Goal: Browse casually: Explore the website without a specific task or goal

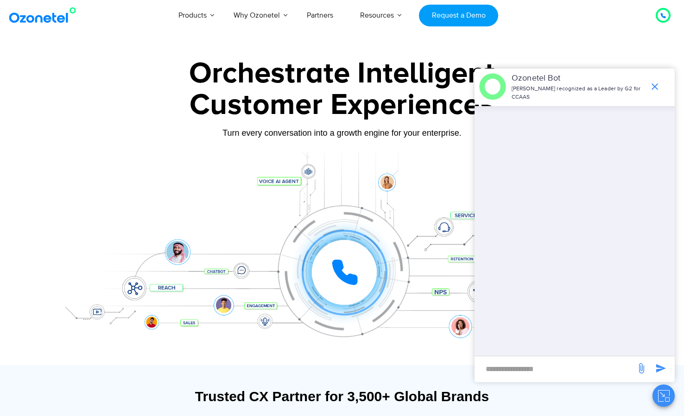
click at [243, 195] on div "Click to experience it! Call in progress... 1 2 3 4 5 6 7 8 9 # 0" at bounding box center [341, 254] width 579 height 158
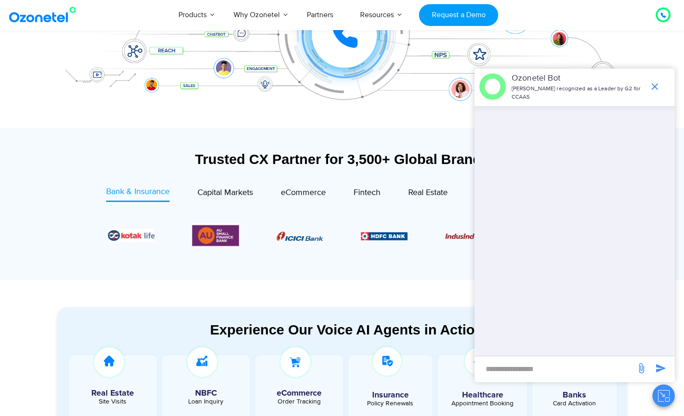
scroll to position [350, 0]
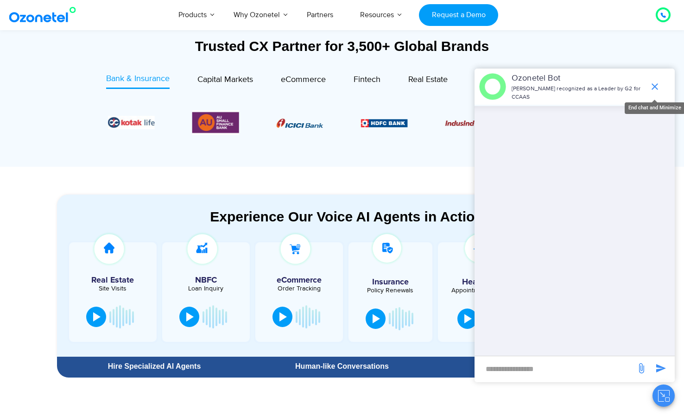
click at [657, 90] on icon "end chat or minimize" at bounding box center [654, 86] width 11 height 11
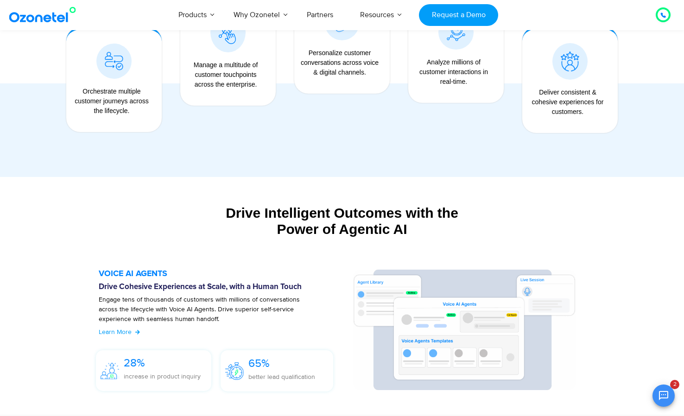
scroll to position [860, 0]
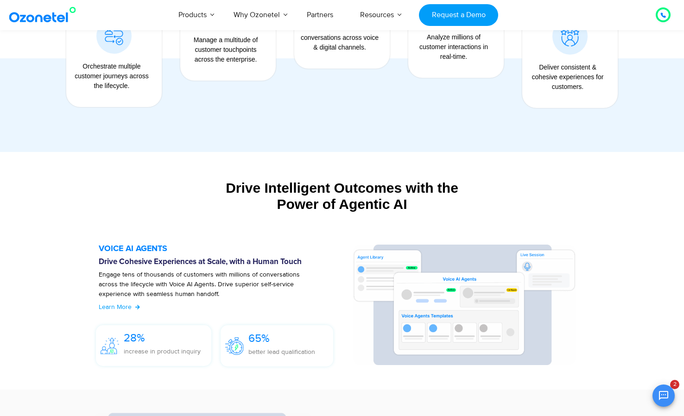
click at [298, 199] on div "Drive Intelligent Outcomes with the Power of Agentic AI" at bounding box center [342, 196] width 570 height 32
click at [297, 189] on div "Drive Intelligent Outcomes with the Power of Agentic AI" at bounding box center [342, 196] width 570 height 32
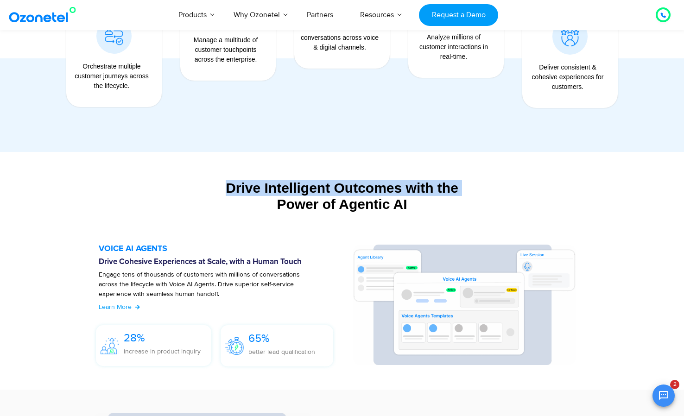
click at [297, 189] on div "Drive Intelligent Outcomes with the Power of Agentic AI" at bounding box center [342, 196] width 570 height 32
click at [280, 195] on div "Drive Intelligent Outcomes with the Power of Agentic AI" at bounding box center [342, 196] width 570 height 32
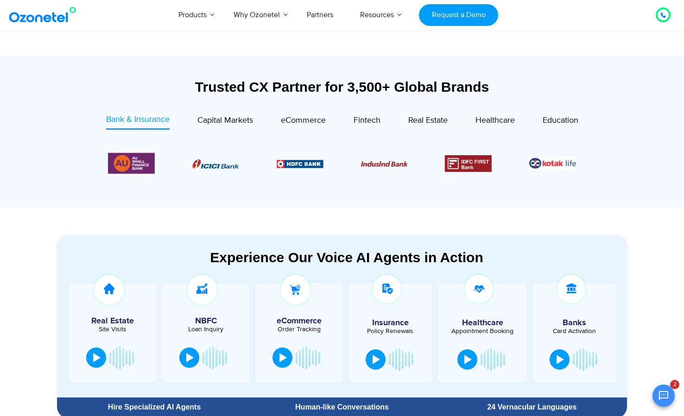
scroll to position [0, 0]
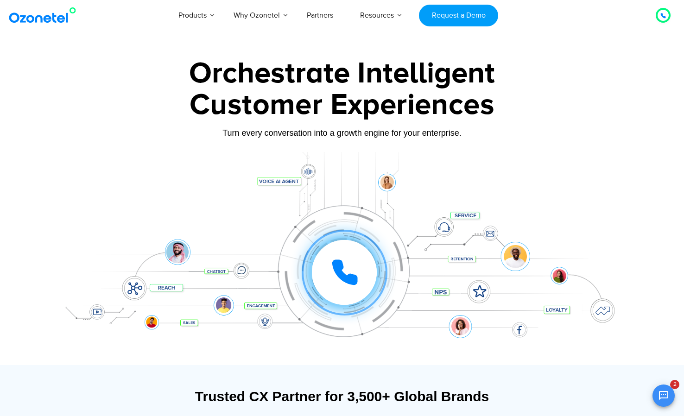
click at [322, 175] on div "Click to experience it! Call in progress... 1 2 3 4 5 6 7 8 9 # 0" at bounding box center [341, 254] width 579 height 158
click at [414, 180] on div "Click to experience it! Call in progress... 1 2 3 4 5 6 7 8 9 # 0" at bounding box center [341, 254] width 579 height 158
click at [477, 237] on div "Click to experience it! Call in progress... 1 2 3 4 5 6 7 8 9 # 0" at bounding box center [344, 253] width 575 height 37
click at [462, 285] on div "Click to experience it! Call in progress... 1 2 3 4 5 6 7 8 9 # 0" at bounding box center [341, 254] width 579 height 158
click at [484, 298] on div "Click to experience it! Call in progress... 1 2 3 4 5 6 7 8 9 # 0" at bounding box center [341, 254] width 579 height 158
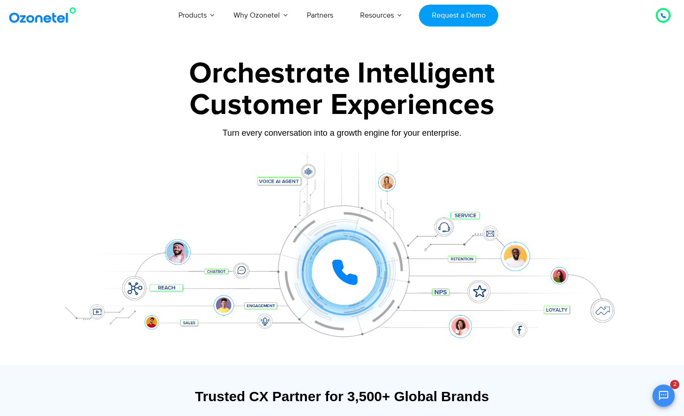
click at [484, 333] on div at bounding box center [341, 258] width 579 height 213
click at [522, 334] on div at bounding box center [341, 258] width 579 height 213
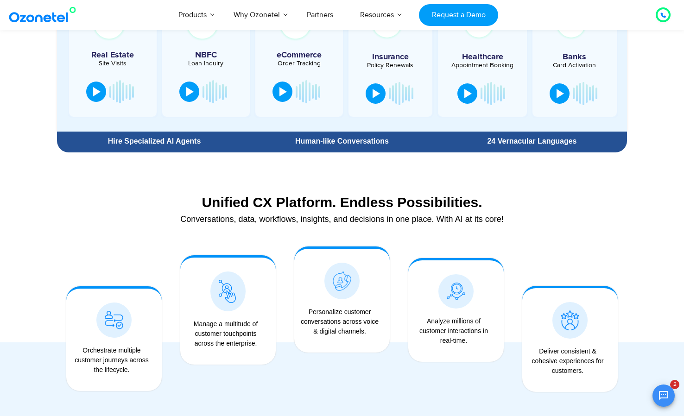
scroll to position [645, 0]
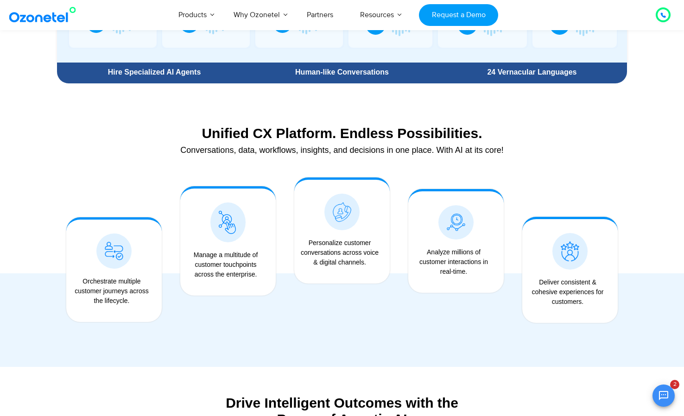
click at [248, 127] on div "Unified CX Platform. Endless Possibilities." at bounding box center [342, 133] width 561 height 16
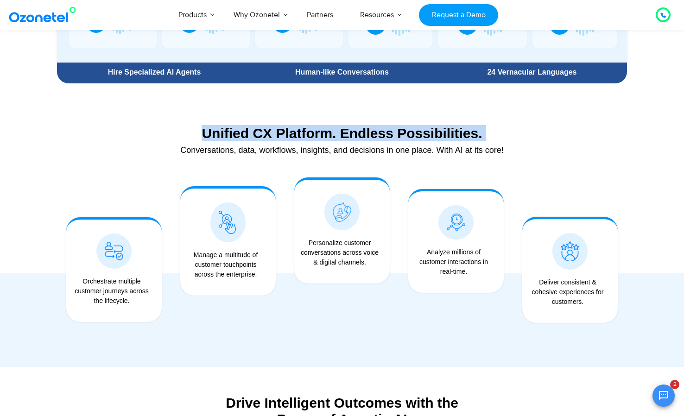
click at [248, 127] on div "Unified CX Platform. Endless Possibilities." at bounding box center [342, 133] width 561 height 16
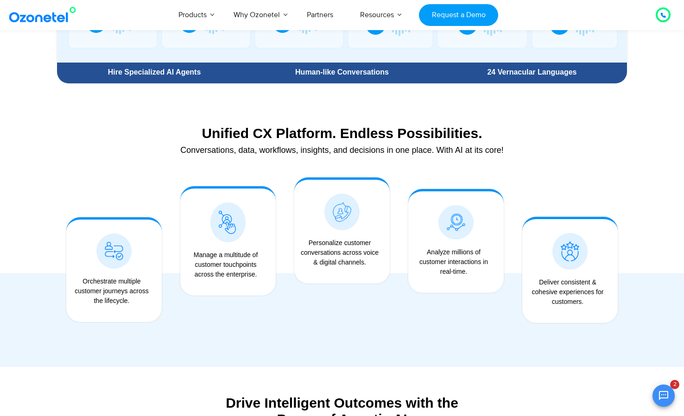
click at [230, 147] on div "Conversations, data, workflows, insights, and decisions in one place. With AI a…" at bounding box center [342, 150] width 561 height 8
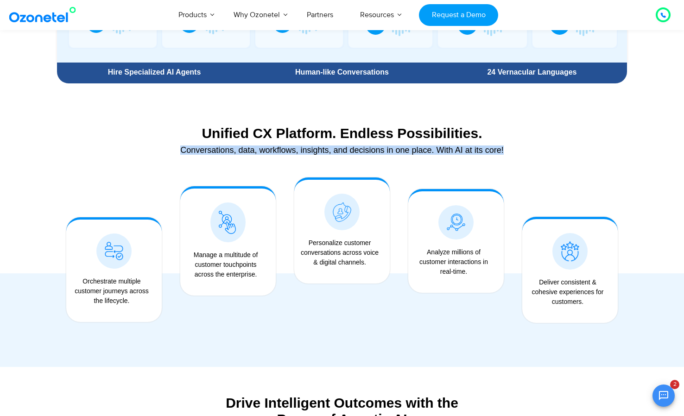
click at [230, 147] on div "Conversations, data, workflows, insights, and decisions in one place. With AI a…" at bounding box center [342, 150] width 561 height 8
click at [224, 160] on div "Unified CX Platform. Endless Possibilities. Conversations, data, workflows, ins…" at bounding box center [342, 141] width 570 height 43
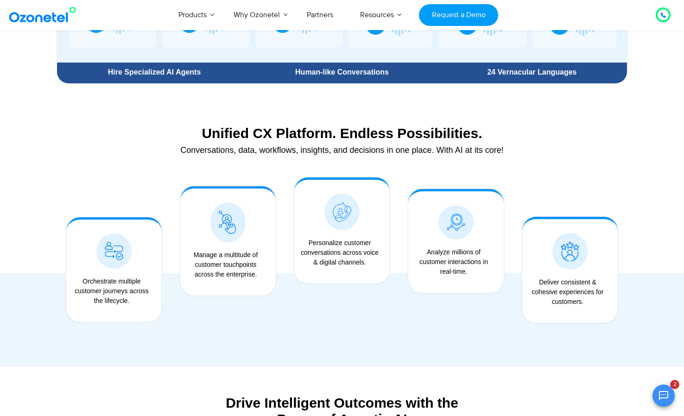
click at [224, 160] on div "Unified CX Platform. Endless Possibilities. Conversations, data, workflows, ins…" at bounding box center [342, 141] width 570 height 43
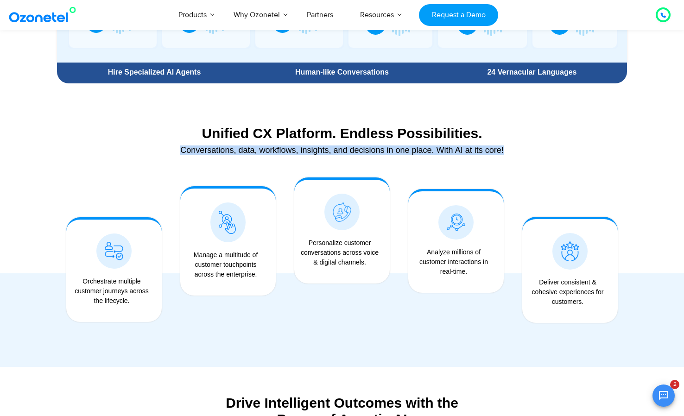
click at [224, 160] on div "Unified CX Platform. Endless Possibilities. Conversations, data, workflows, ins…" at bounding box center [342, 141] width 570 height 43
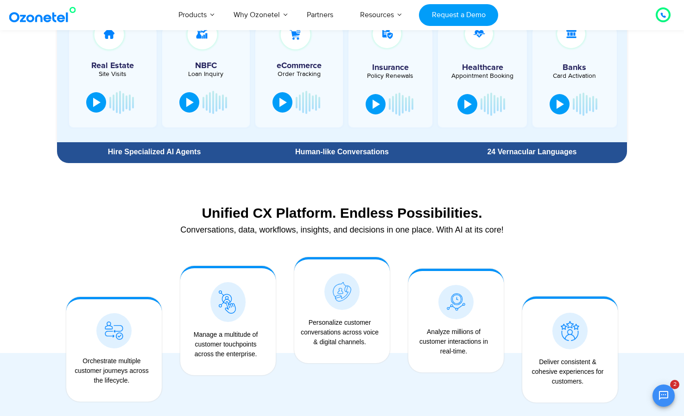
scroll to position [632, 0]
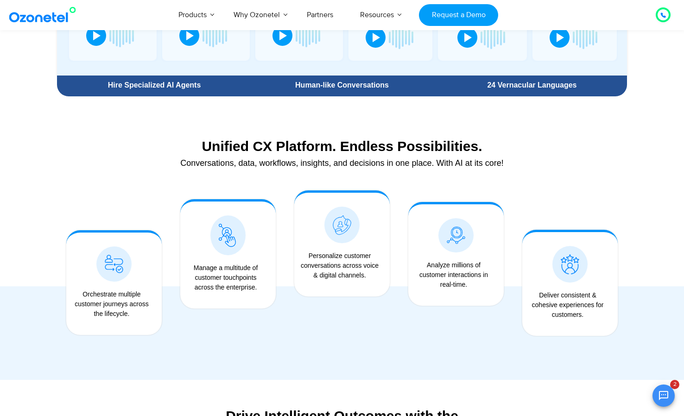
click at [338, 145] on div "Unified CX Platform. Endless Possibilities." at bounding box center [342, 146] width 561 height 16
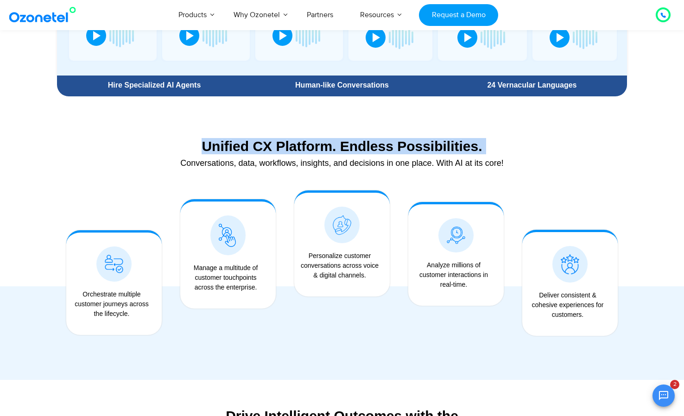
click at [338, 145] on div "Unified CX Platform. Endless Possibilities." at bounding box center [342, 146] width 561 height 16
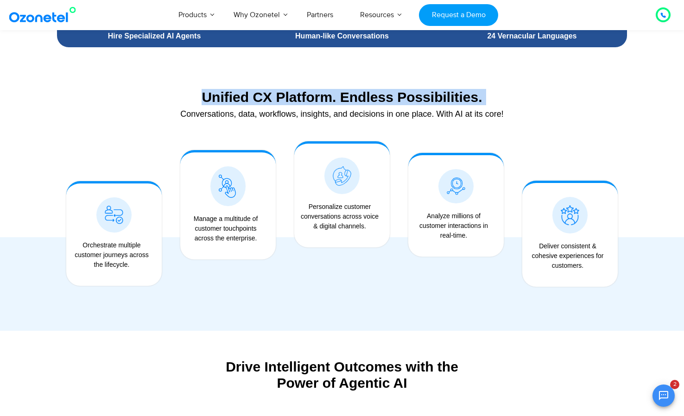
scroll to position [697, 0]
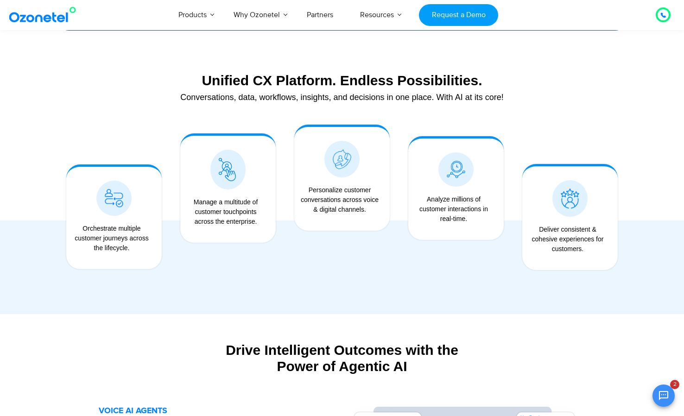
click at [310, 197] on div "Personalize customer conversations across voice & digital channels." at bounding box center [340, 199] width 82 height 29
click at [267, 248] on div at bounding box center [228, 187] width 114 height 145
